Goal: Task Accomplishment & Management: Manage account settings

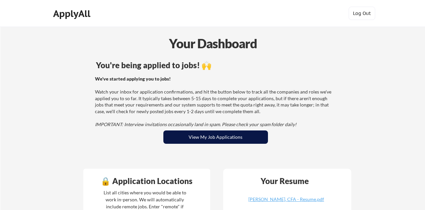
click at [193, 135] on button "View My Job Applications" at bounding box center [215, 136] width 105 height 13
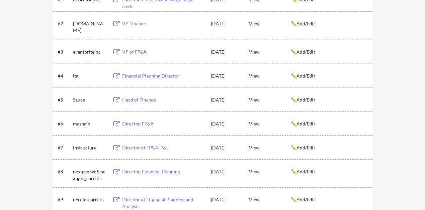
scroll to position [145, 0]
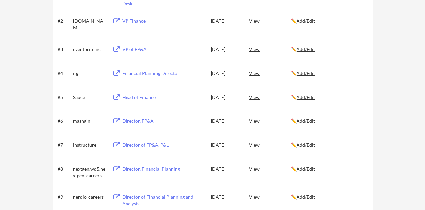
click at [144, 96] on div "Head of Finance" at bounding box center [163, 97] width 82 height 7
click at [143, 122] on div "Director, FP&A" at bounding box center [163, 121] width 82 height 7
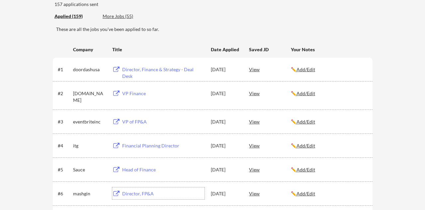
scroll to position [72, 0]
click at [136, 93] on div "VP Finance" at bounding box center [163, 93] width 82 height 7
click at [157, 70] on div "Director, Finance & Strategy - Deal Desk" at bounding box center [163, 72] width 82 height 13
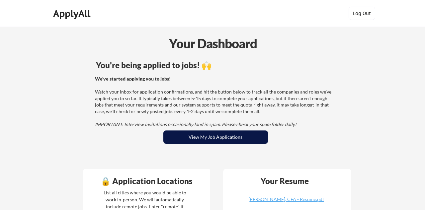
click at [209, 136] on button "View My Job Applications" at bounding box center [215, 136] width 105 height 13
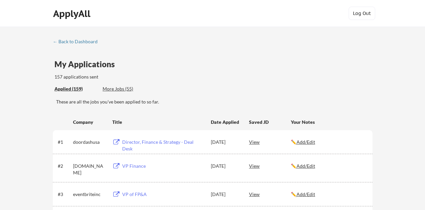
scroll to position [422, 0]
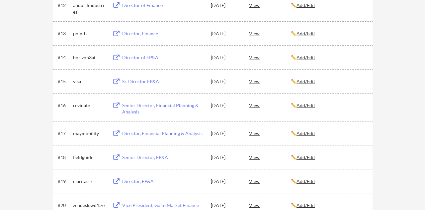
click at [157, 108] on div "Senior Director, Financial Planning & Analysis" at bounding box center [163, 108] width 82 height 13
click at [158, 104] on div "Senior Director, Financial Planning & Analysis" at bounding box center [163, 108] width 82 height 13
